Goal: Transaction & Acquisition: Book appointment/travel/reservation

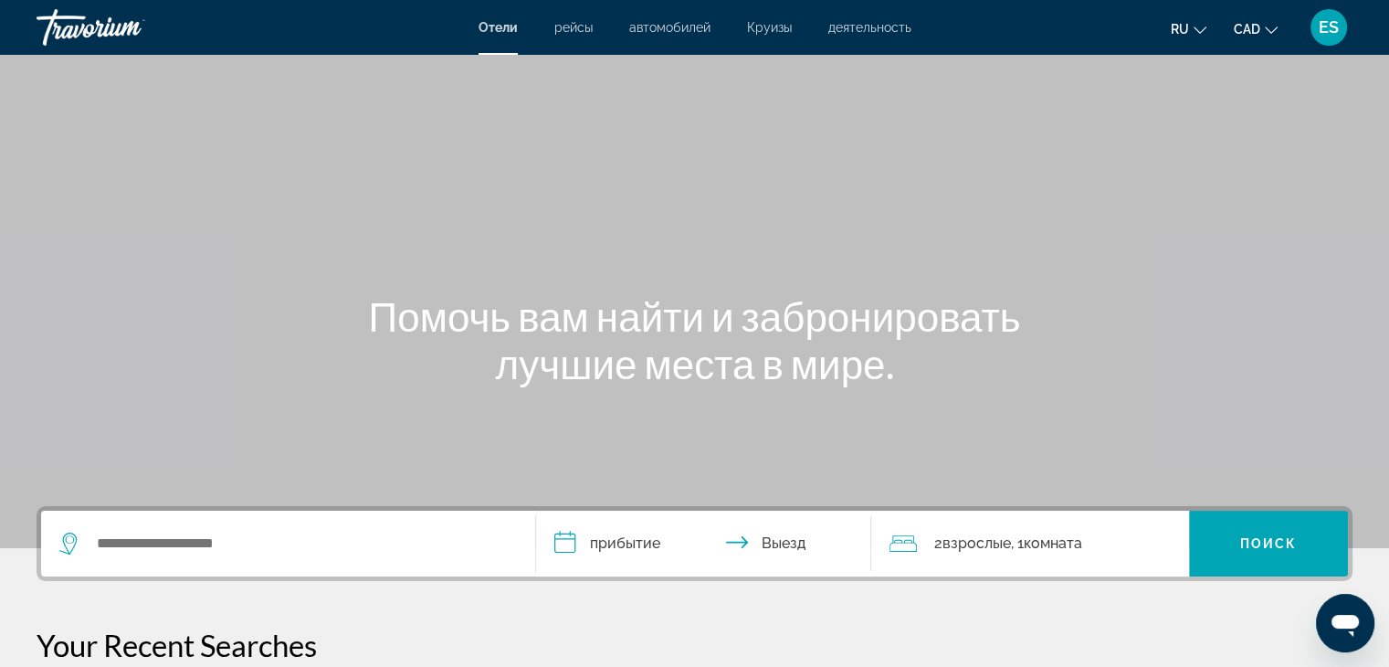
click at [574, 30] on span "рейсы" at bounding box center [573, 27] width 38 height 15
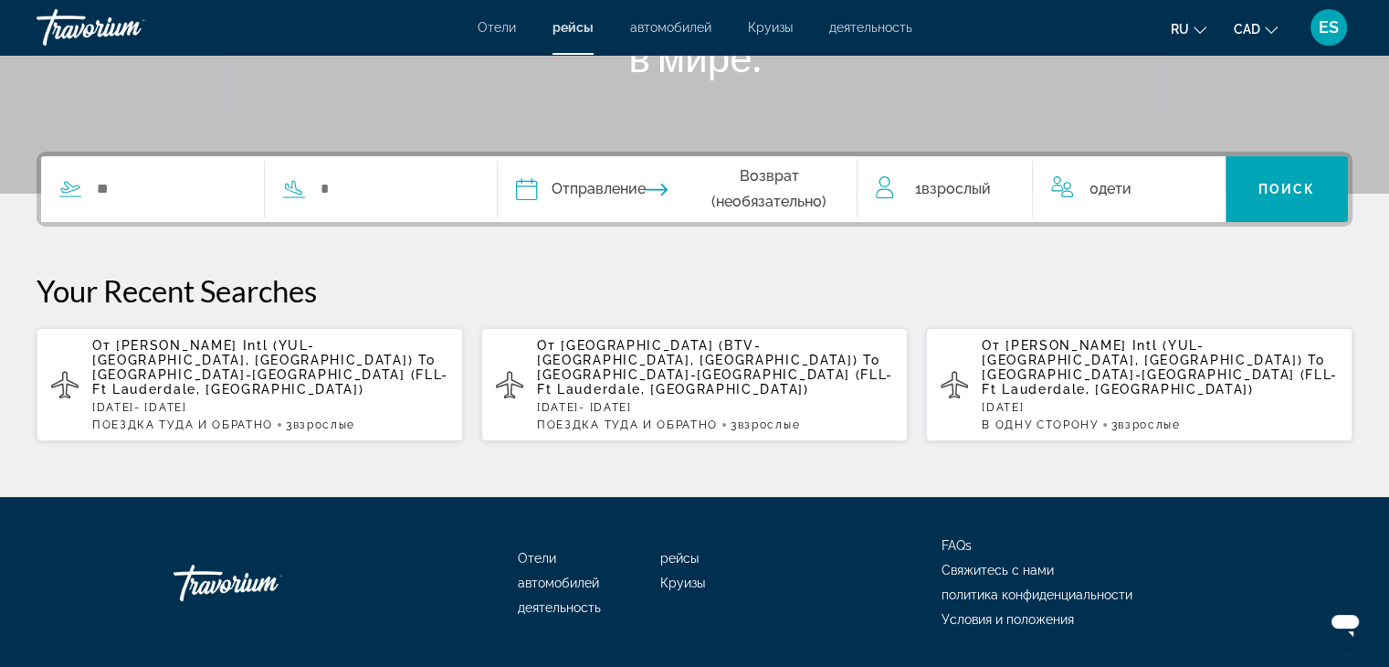
scroll to position [393, 0]
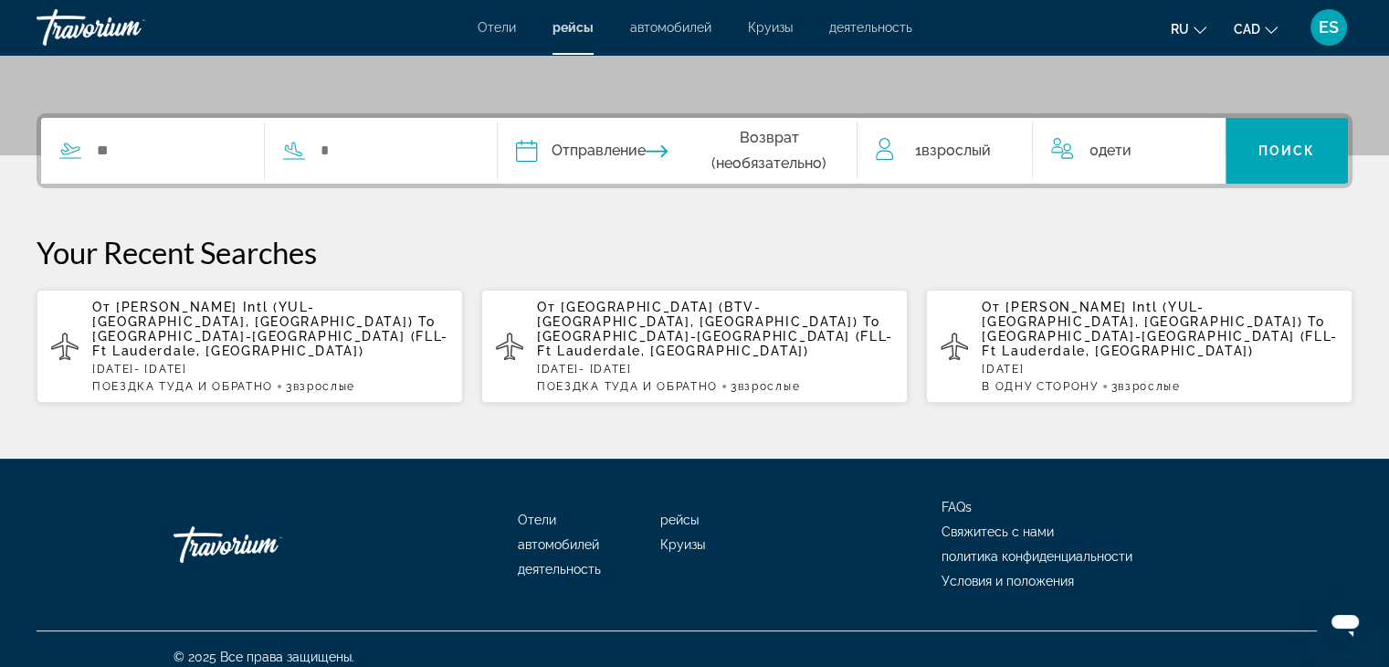
click at [250, 363] on p "[DATE][PERSON_NAME][DATE]" at bounding box center [270, 369] width 356 height 13
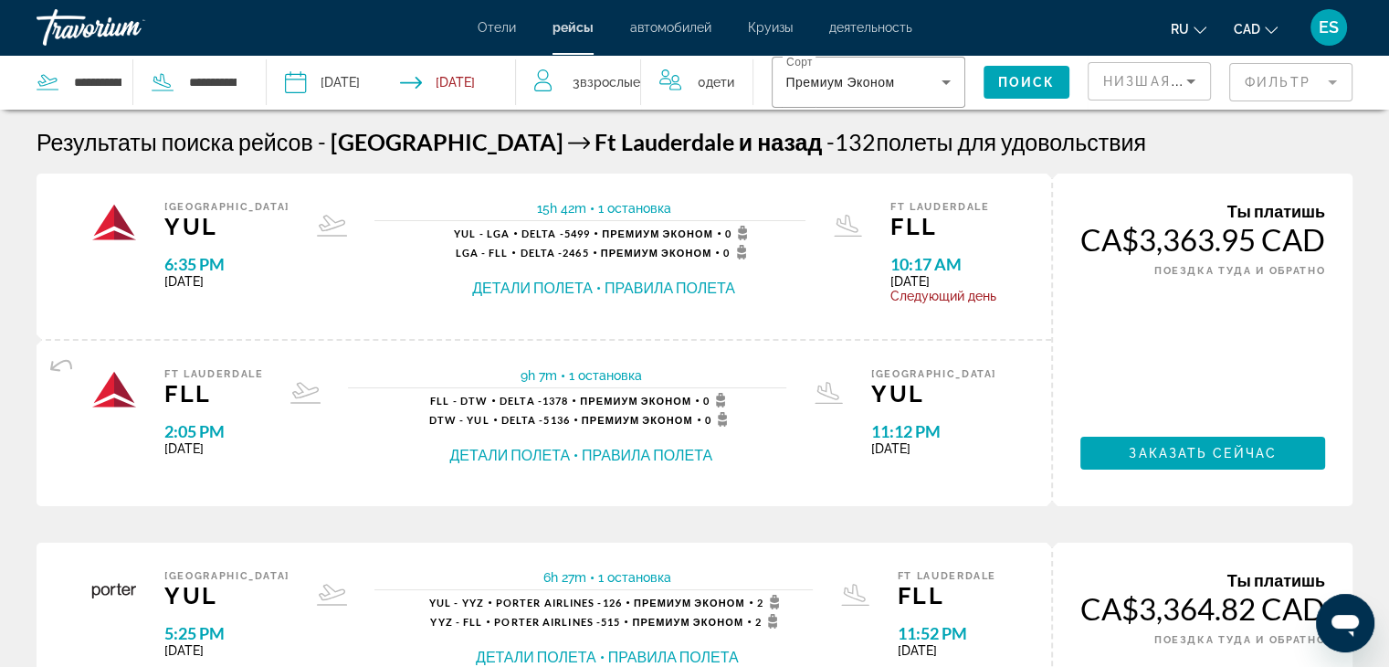
click at [1315, 81] on mat-form-field "Фильтр" at bounding box center [1290, 82] width 123 height 38
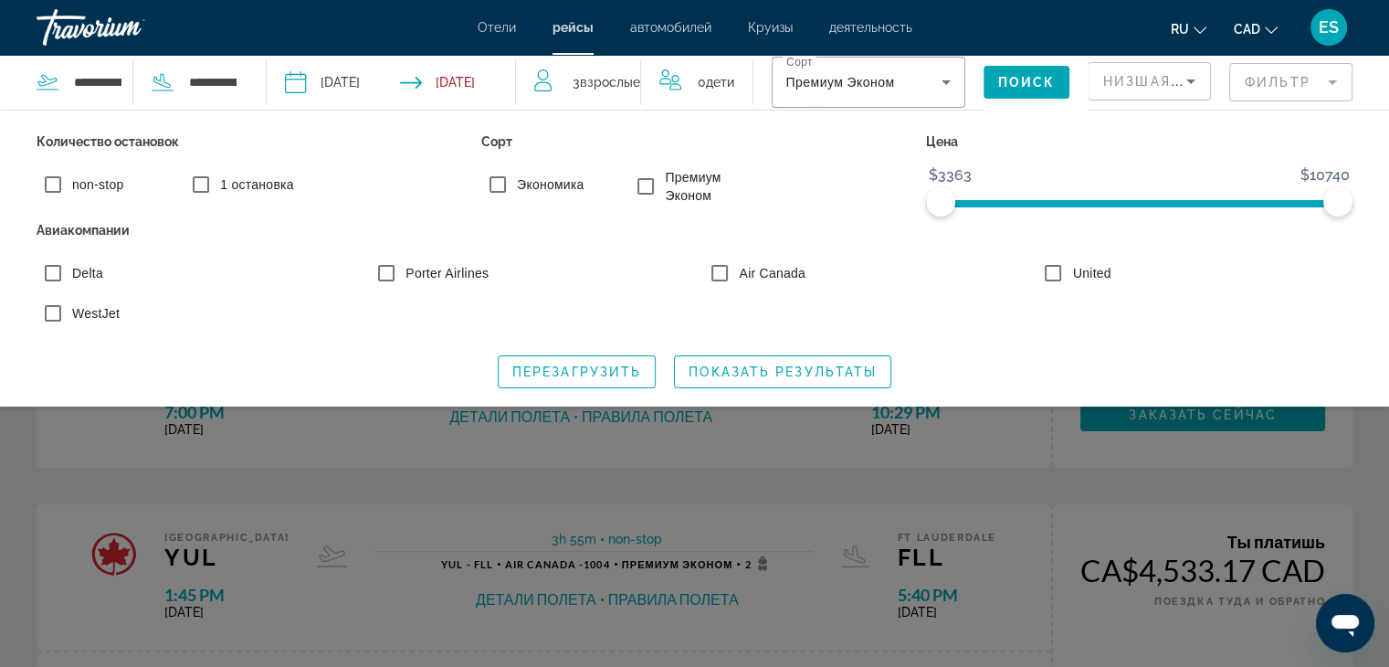
click at [249, 459] on div "Search widget" at bounding box center [694, 466] width 1389 height 402
